Goal: Navigation & Orientation: Find specific page/section

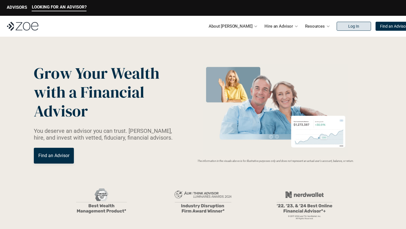
click at [349, 28] on link "Log In" at bounding box center [354, 26] width 34 height 9
click at [348, 25] on p "Log In" at bounding box center [353, 26] width 11 height 5
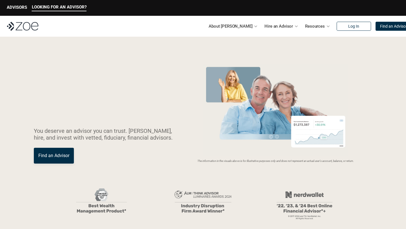
click at [19, 27] on img at bounding box center [23, 26] width 32 height 9
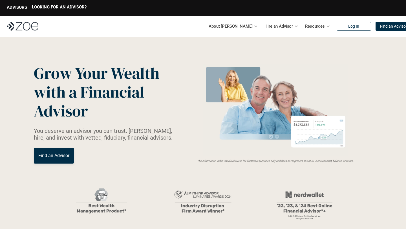
click at [32, 21] on div "About Zoe Hire an Advisor Resources Log In Find an Advisor" at bounding box center [203, 26] width 406 height 21
click at [16, 27] on img at bounding box center [23, 26] width 32 height 9
click at [337, 23] on link "Log In" at bounding box center [354, 26] width 34 height 9
click at [383, 26] on p "Find an Advisor" at bounding box center [393, 26] width 27 height 5
click at [342, 23] on link "Log In" at bounding box center [354, 26] width 34 height 9
